Goal: Task Accomplishment & Management: Manage account settings

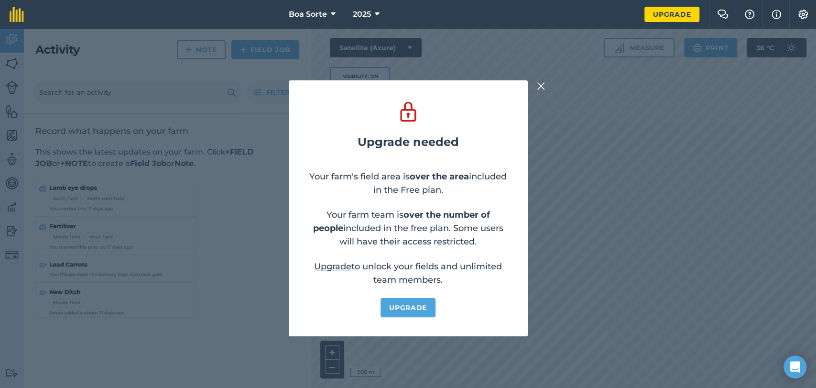
click at [539, 85] on img at bounding box center [541, 85] width 9 height 11
click at [540, 90] on img at bounding box center [541, 85] width 9 height 11
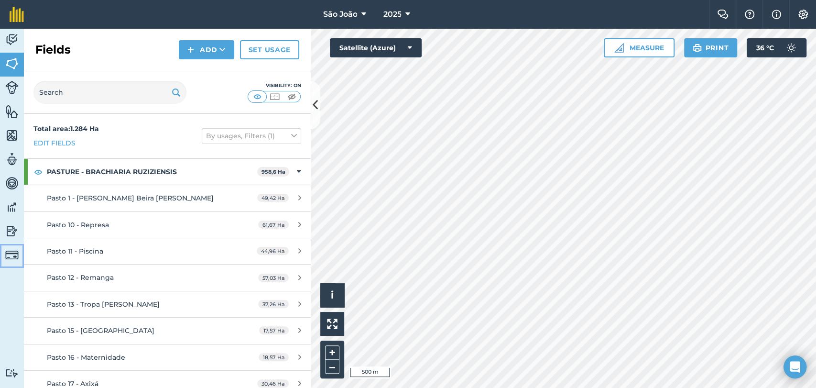
click at [5, 253] on img at bounding box center [11, 254] width 13 height 13
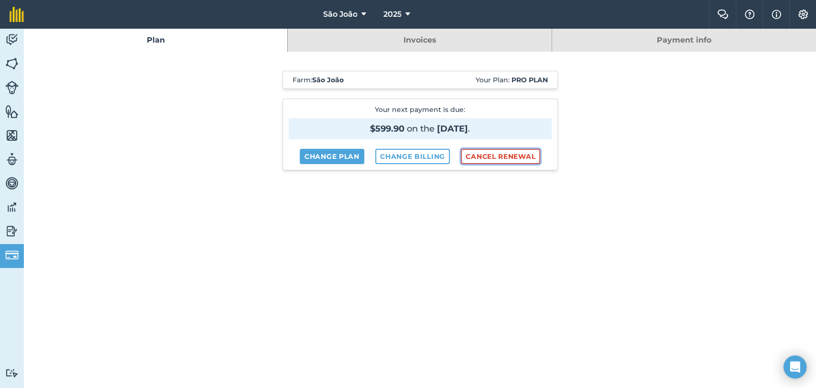
click at [503, 154] on button "Cancel renewal" at bounding box center [500, 156] width 79 height 15
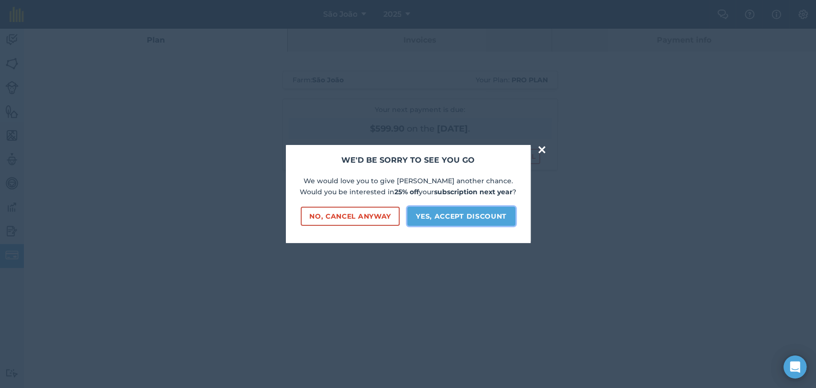
click at [464, 217] on button "Yes, accept discount" at bounding box center [461, 215] width 108 height 19
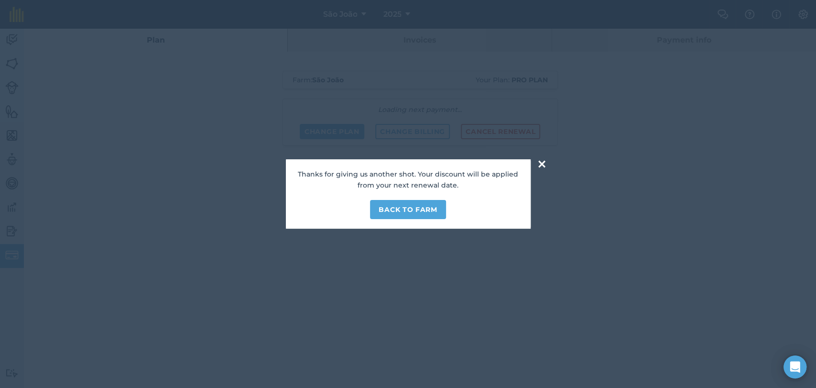
click at [543, 162] on button "×" at bounding box center [541, 163] width 11 height 19
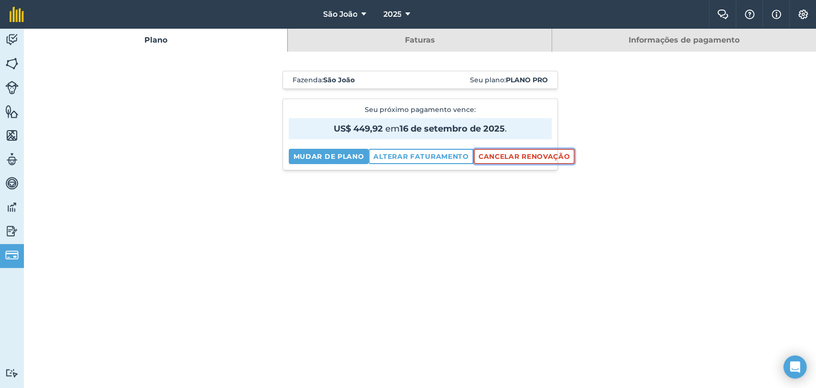
click at [516, 160] on button "Cancelar renovação" at bounding box center [524, 156] width 101 height 15
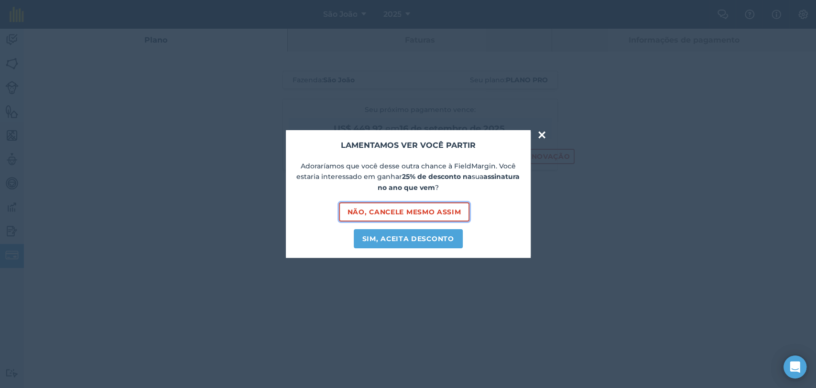
click at [403, 210] on font "Não, cancele mesmo assim" at bounding box center [404, 211] width 114 height 9
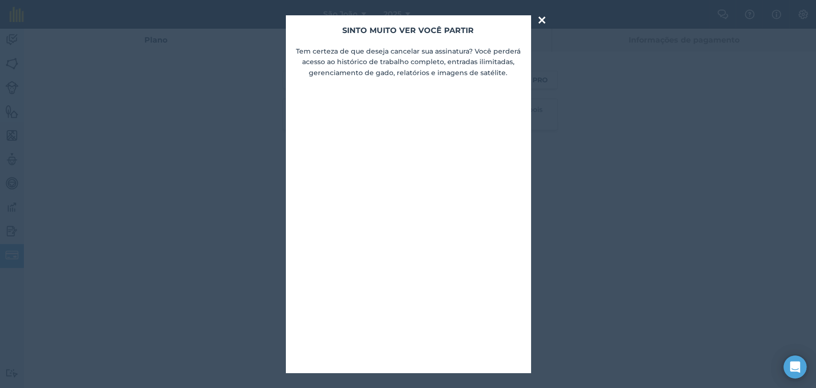
click at [367, 75] on font "histórico de trabalho completo, entradas ilimitadas, gerenciamento de gado, rel…" at bounding box center [411, 66] width 205 height 19
click at [541, 19] on font "×" at bounding box center [541, 19] width 11 height 23
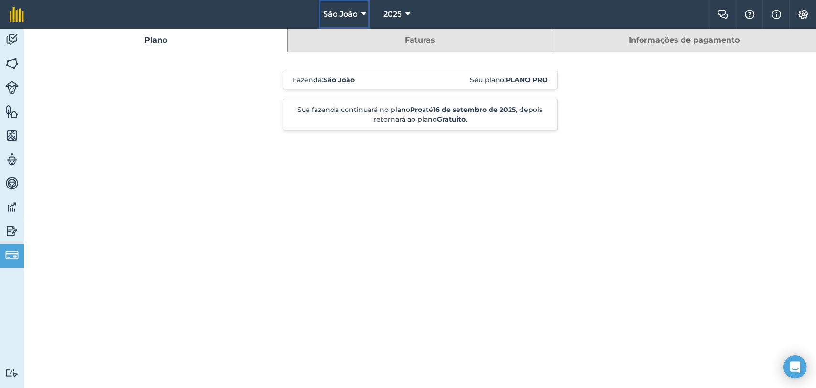
click at [356, 12] on font "São João" at bounding box center [340, 14] width 34 height 9
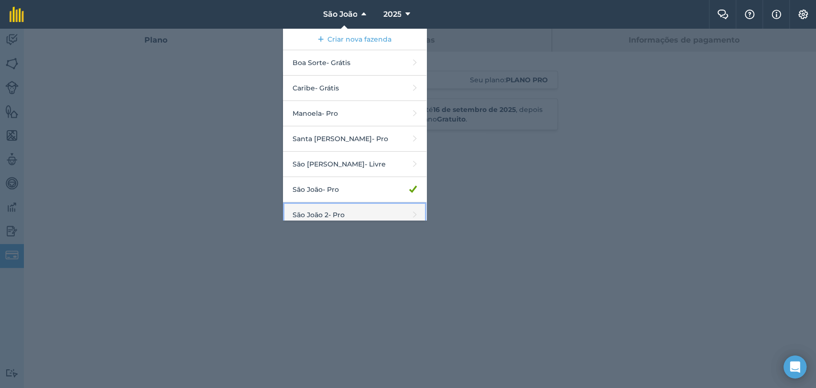
click at [321, 210] on font "São João 2" at bounding box center [310, 214] width 36 height 9
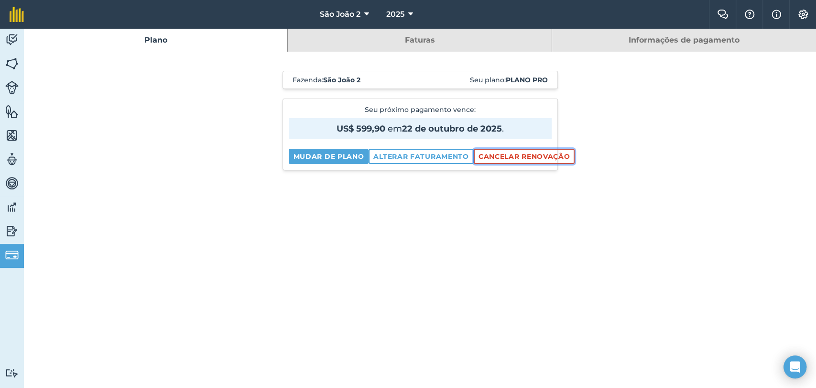
click at [492, 157] on font "Cancelar renovação" at bounding box center [524, 156] width 92 height 9
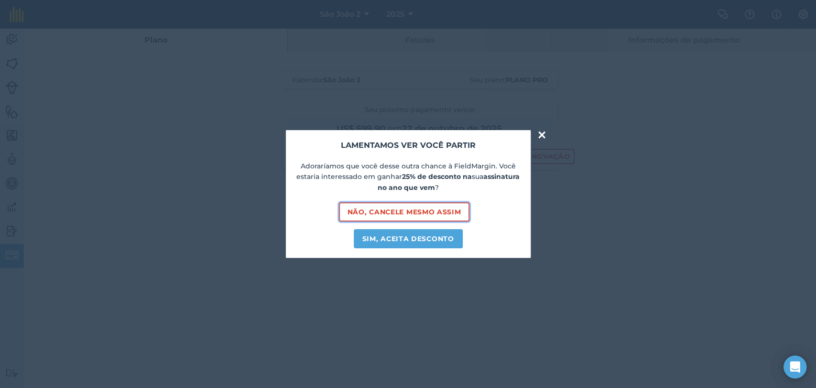
click at [396, 204] on button "Não, cancele mesmo assim" at bounding box center [404, 211] width 131 height 19
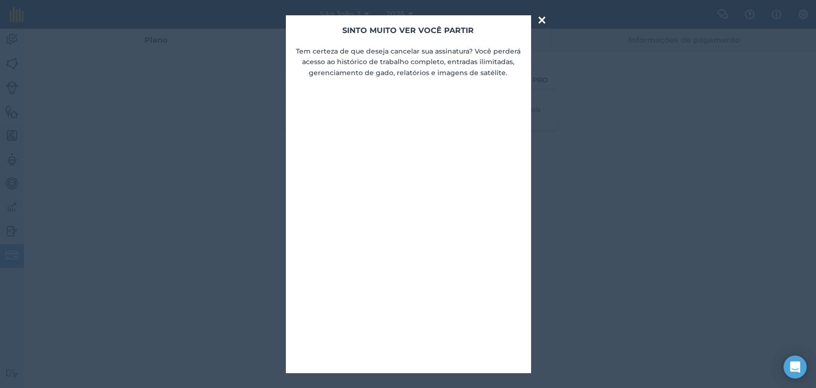
click at [541, 20] on font "×" at bounding box center [541, 19] width 11 height 23
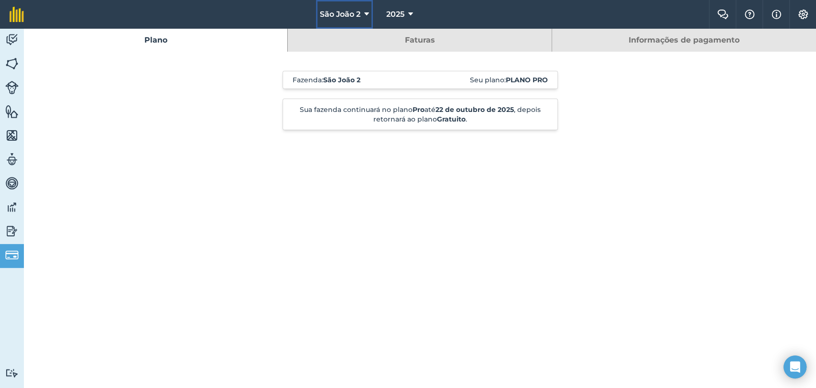
click at [356, 15] on font "São João 2" at bounding box center [340, 14] width 41 height 9
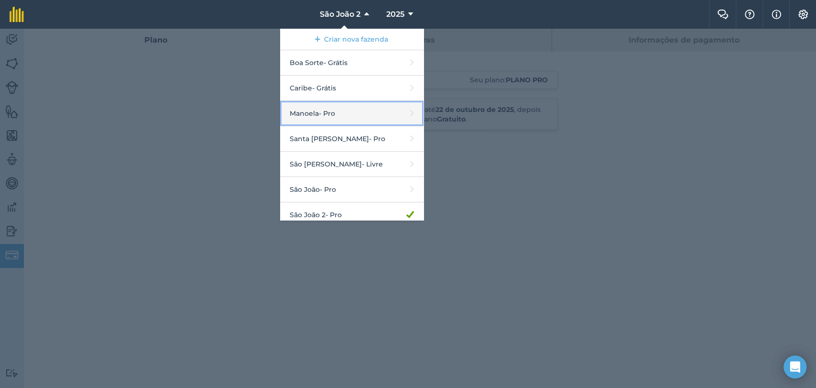
click at [333, 116] on font "- Pro" at bounding box center [327, 113] width 16 height 9
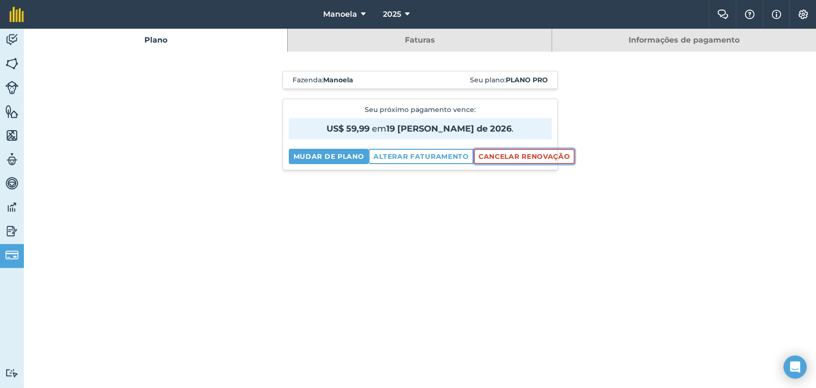
click at [508, 154] on font "Cancelar renovação" at bounding box center [524, 156] width 92 height 9
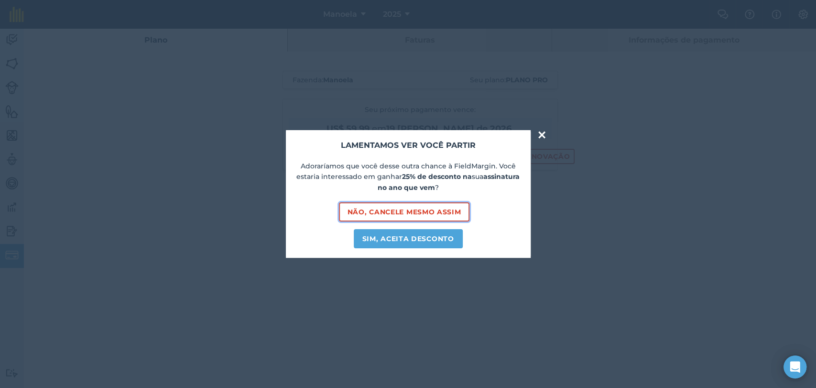
click at [396, 210] on font "Não, cancele mesmo assim" at bounding box center [404, 211] width 114 height 9
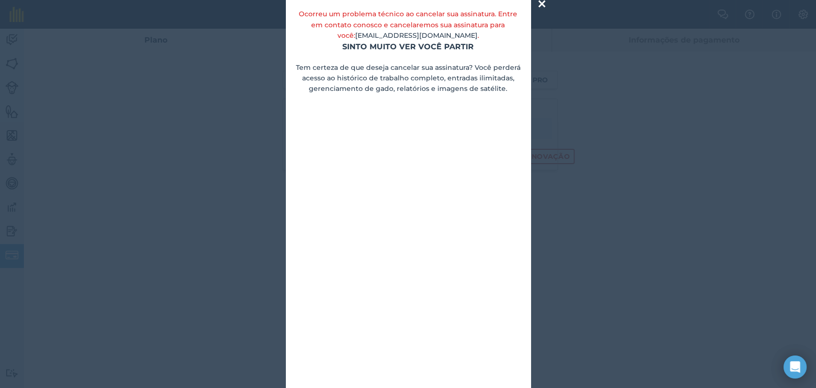
click at [538, 5] on font "×" at bounding box center [541, 3] width 11 height 23
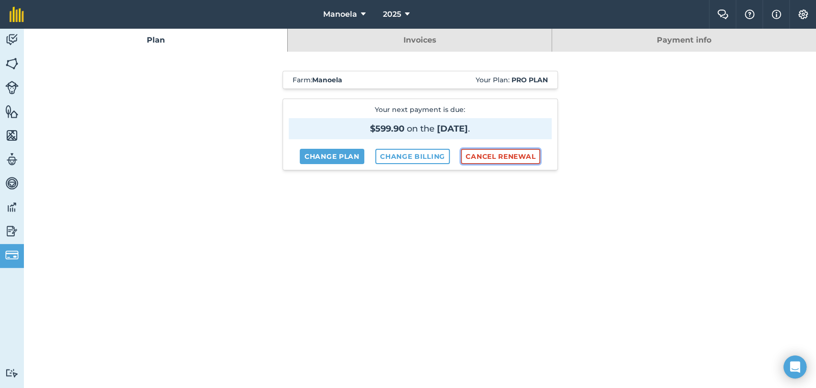
click at [474, 151] on button "Cancel renewal" at bounding box center [500, 156] width 79 height 15
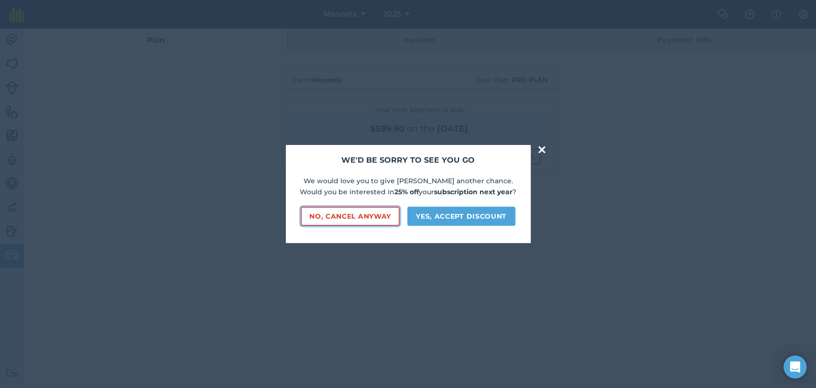
click at [363, 216] on button "No, cancel anyway" at bounding box center [350, 215] width 99 height 19
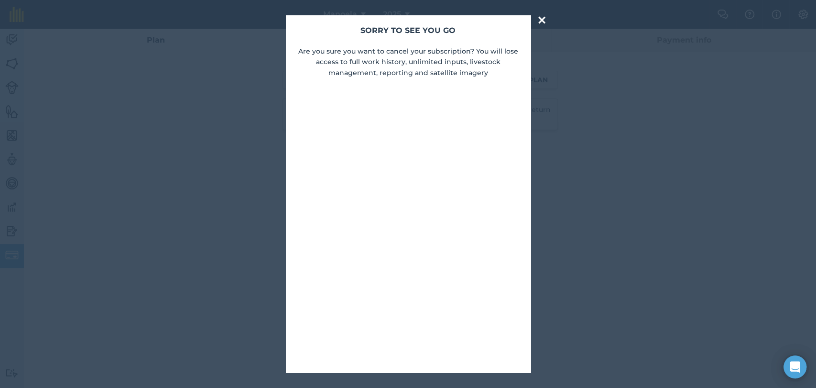
click at [533, 19] on div "× Sorry to see you go Are you sure you want to cancel your subscription? You wi…" at bounding box center [408, 194] width 816 height 388
click at [544, 20] on button "×" at bounding box center [541, 20] width 11 height 19
